Goal: Task Accomplishment & Management: Use online tool/utility

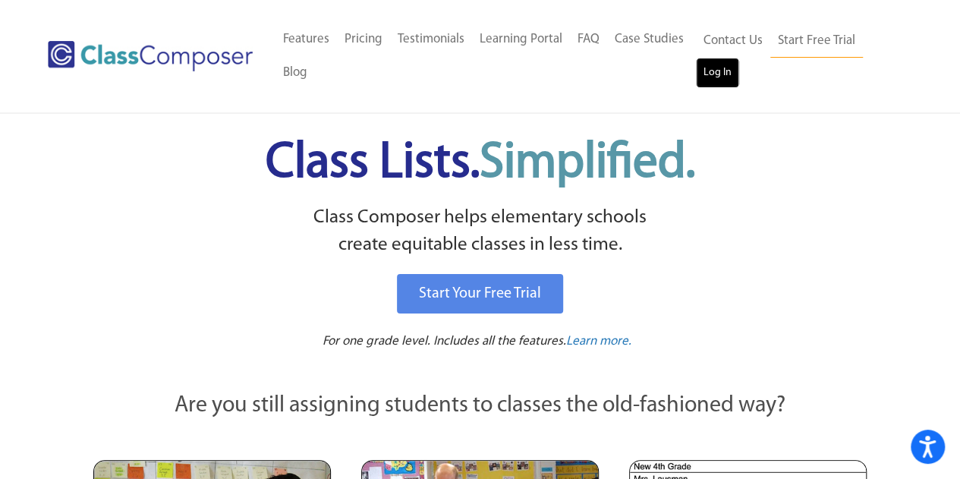
click at [724, 68] on link "Log In" at bounding box center [717, 73] width 43 height 30
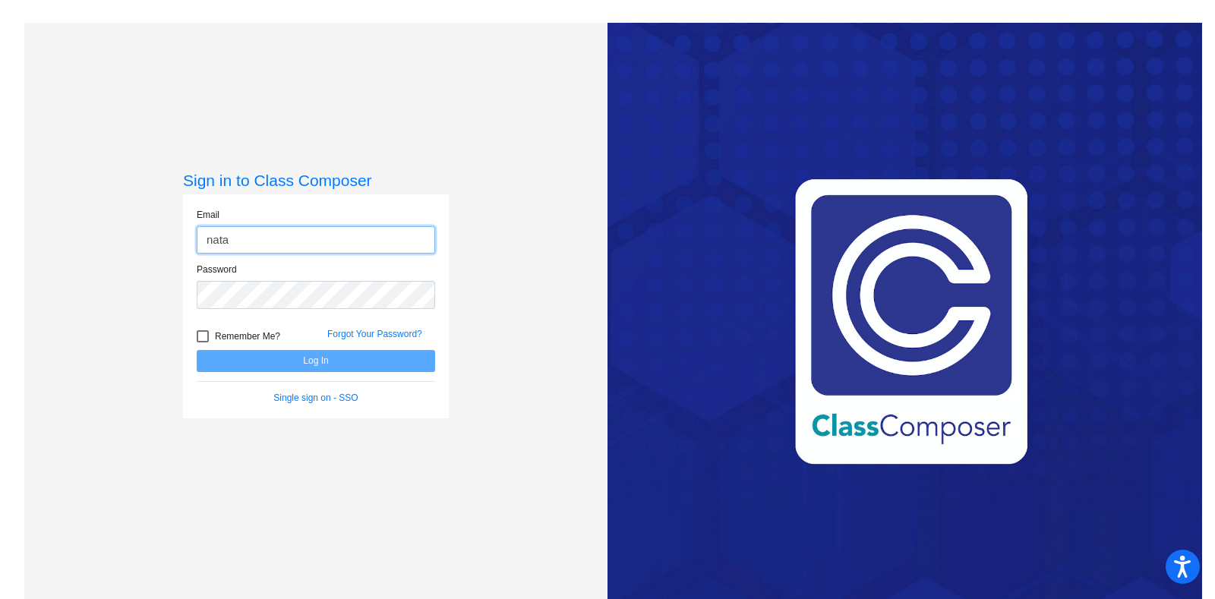
type input "natalie.sonneville@victorschools.org"
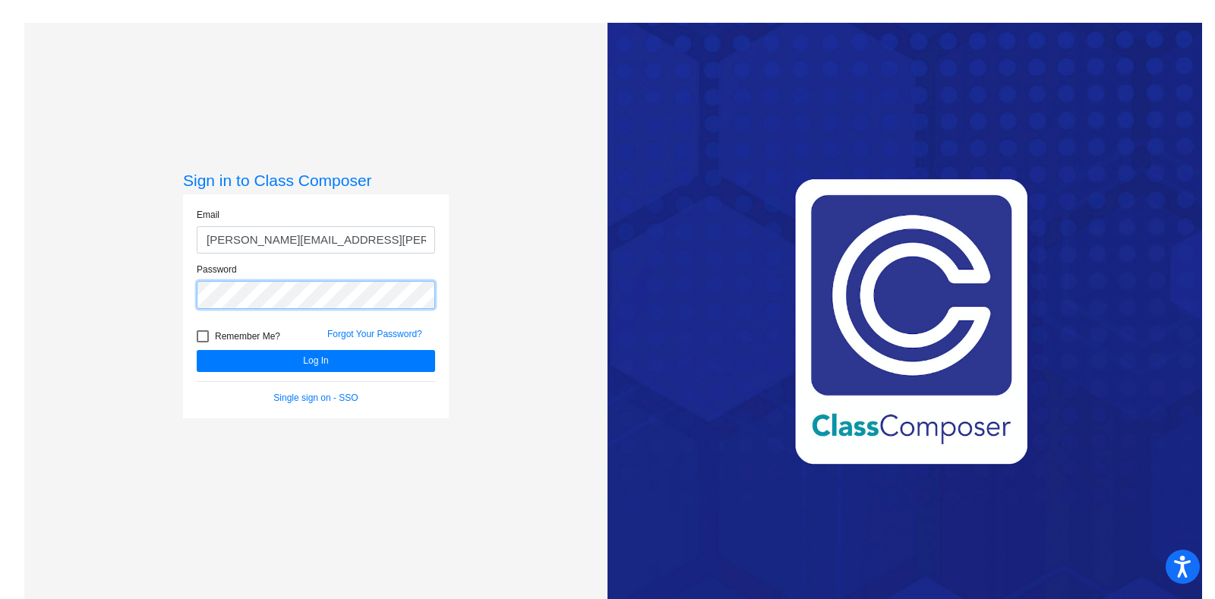
click at [197, 350] on button "Log In" at bounding box center [316, 361] width 238 height 22
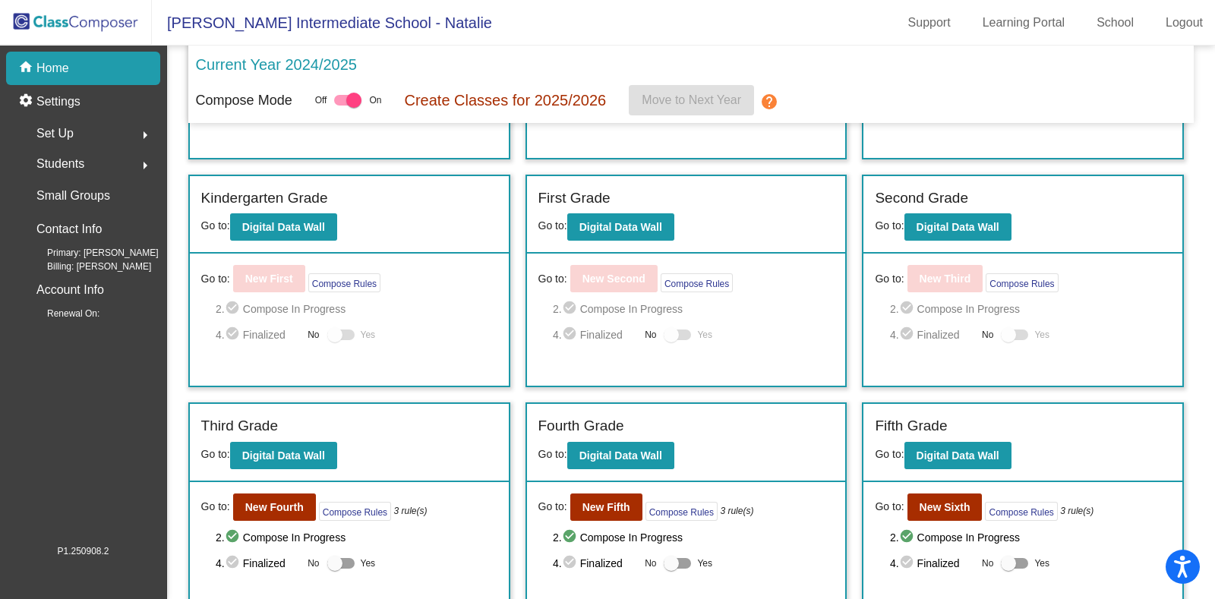
scroll to position [294, 0]
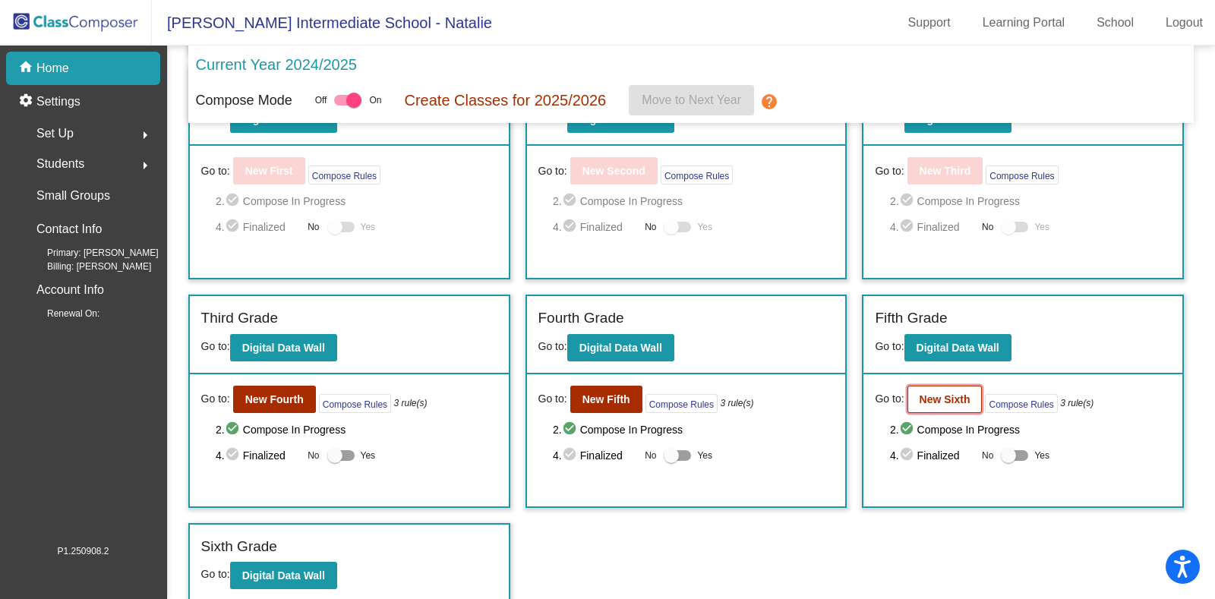
drag, startPoint x: 950, startPoint y: 389, endPoint x: 949, endPoint y: 400, distance: 11.5
click at [949, 400] on b "New Sixth" at bounding box center [944, 399] width 51 height 12
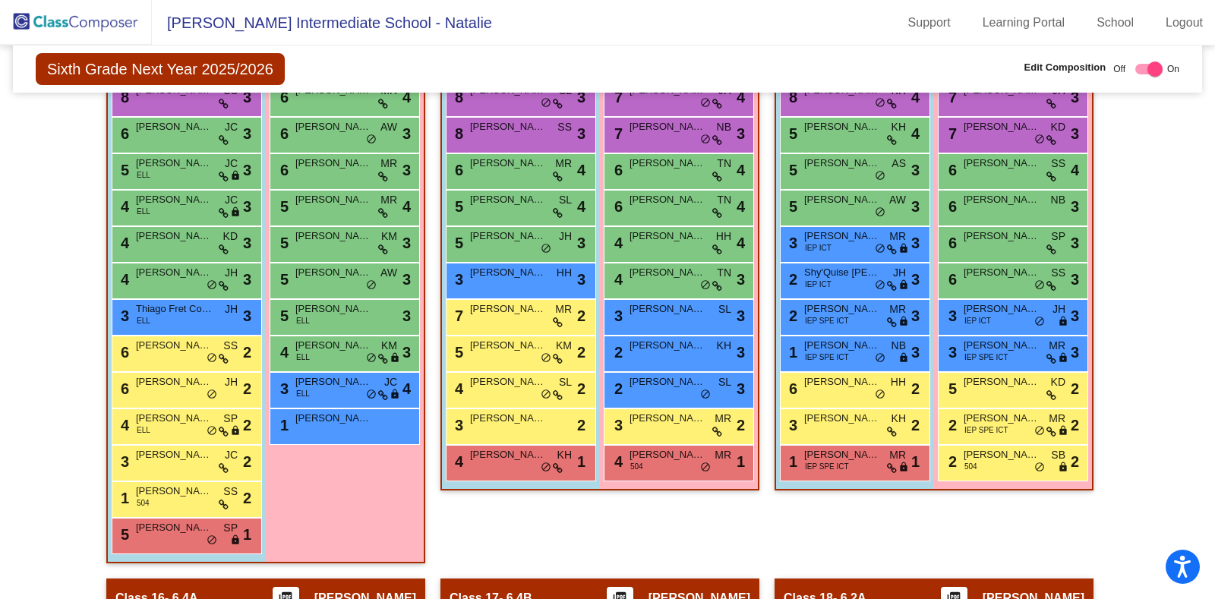
scroll to position [2721, 0]
